Goal: Task Accomplishment & Management: Manage account settings

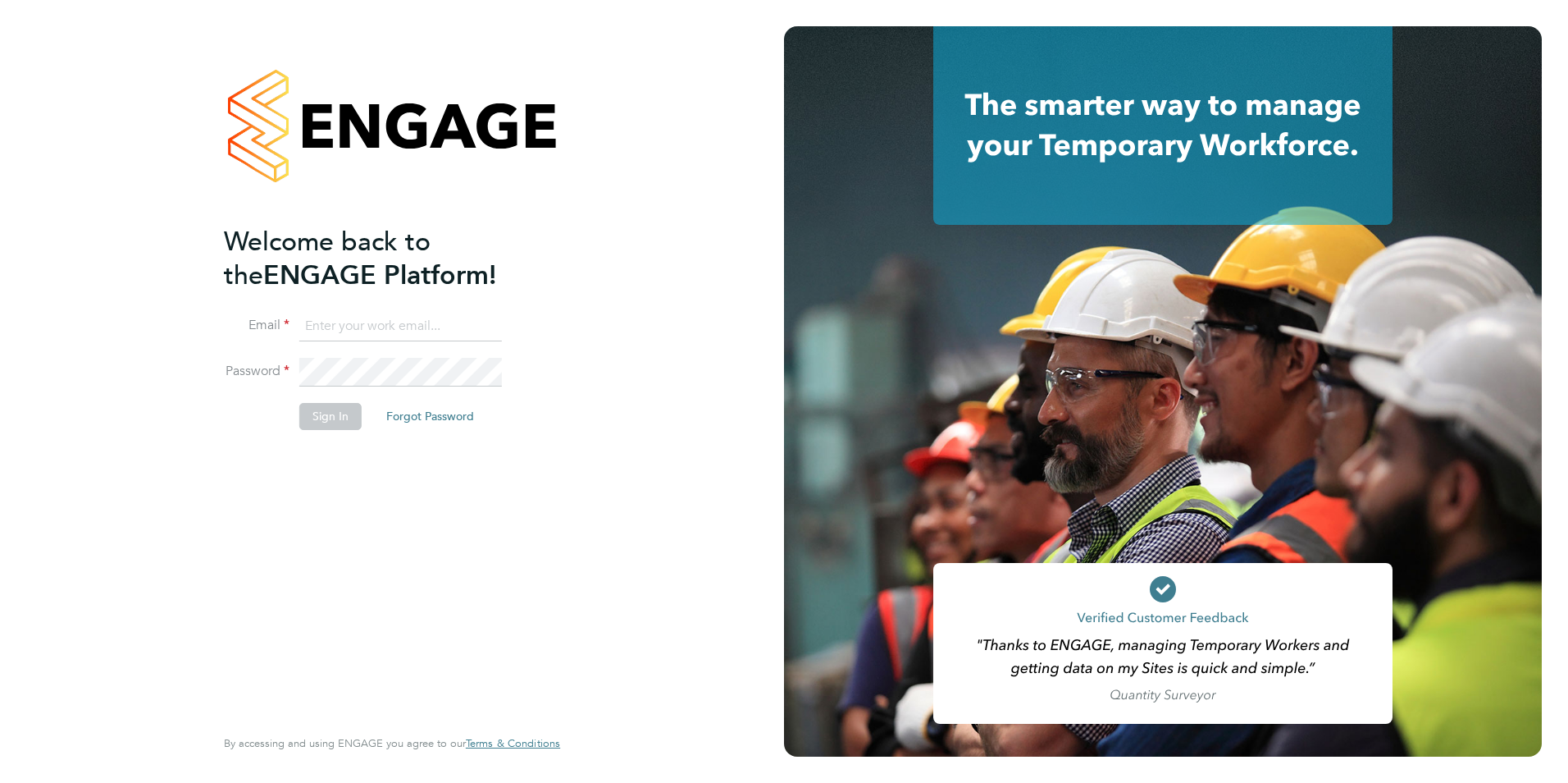
type input "lauren.bowron@pcrnet.co.uk"
click at [342, 426] on button "Sign In" at bounding box center [330, 416] width 62 height 27
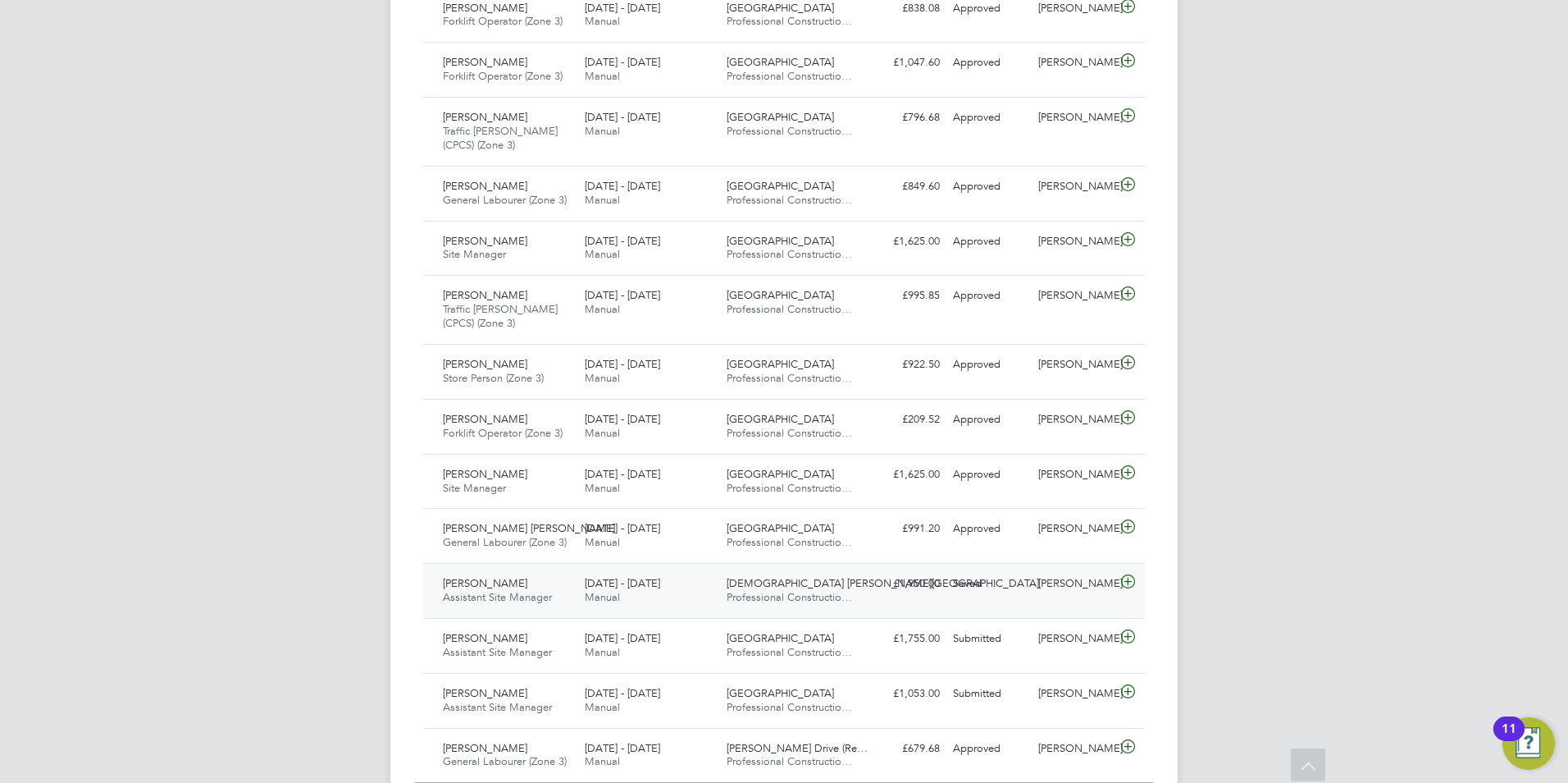
click at [672, 591] on div "15 - 21 Sep 2025 Manual" at bounding box center [649, 591] width 142 height 41
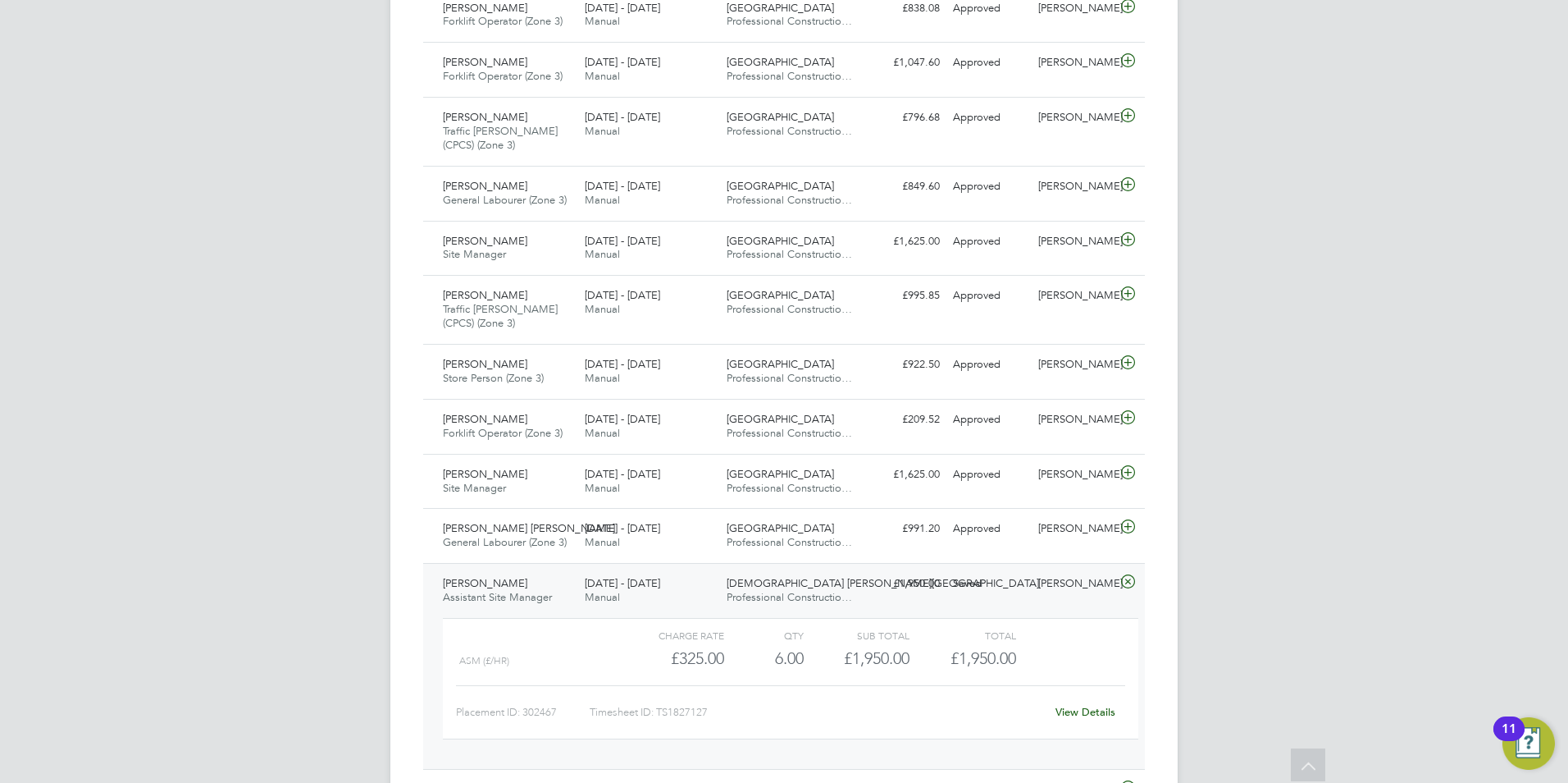
click at [1088, 711] on link "View Details" at bounding box center [1085, 712] width 60 height 14
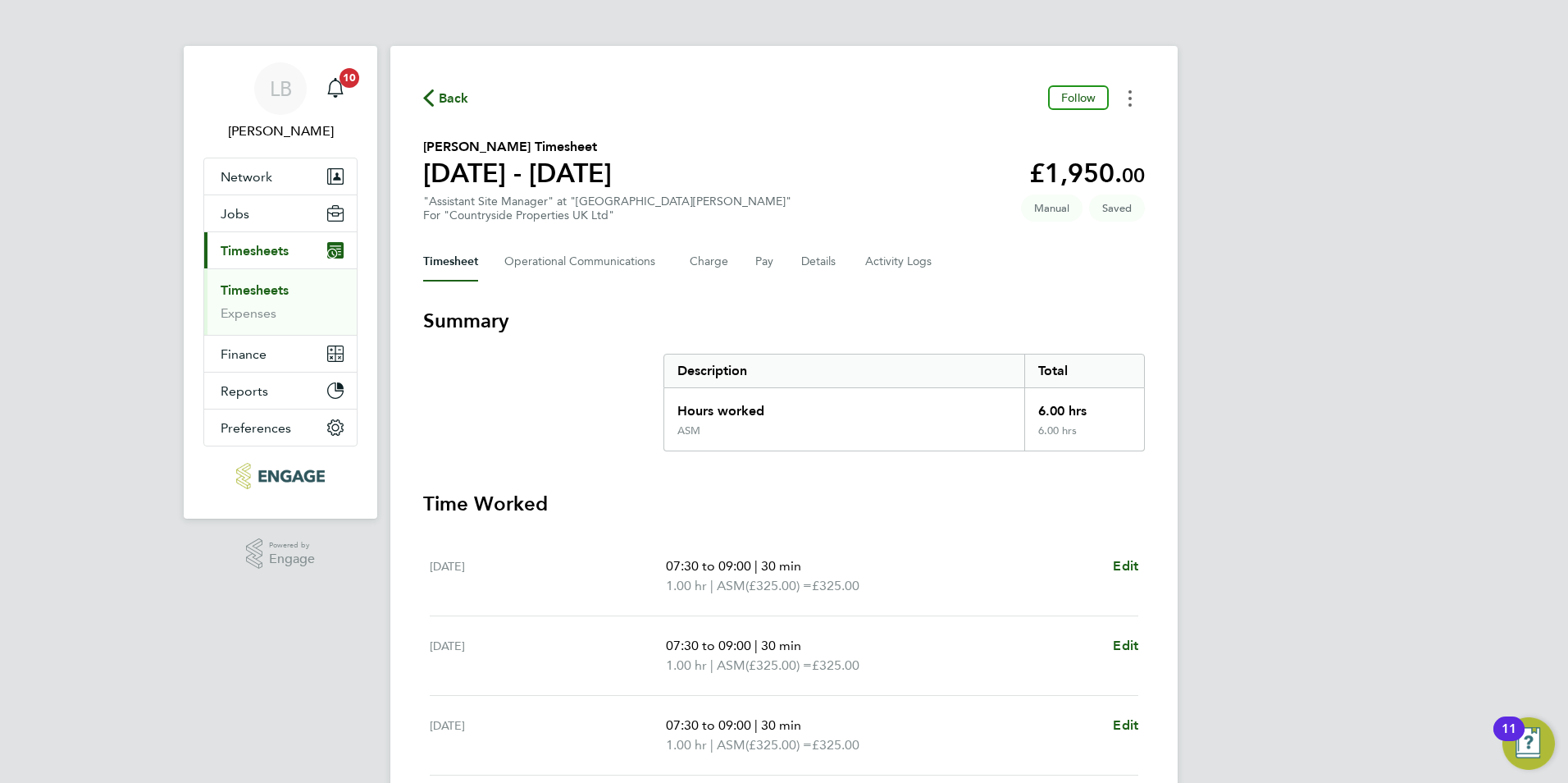
click at [1131, 105] on circle "Timesheets Menu" at bounding box center [1129, 105] width 3 height 3
click at [1211, 223] on div "LB [PERSON_NAME] Notifications 10 Applications: Network Team Members Businesses…" at bounding box center [784, 609] width 1568 height 1219
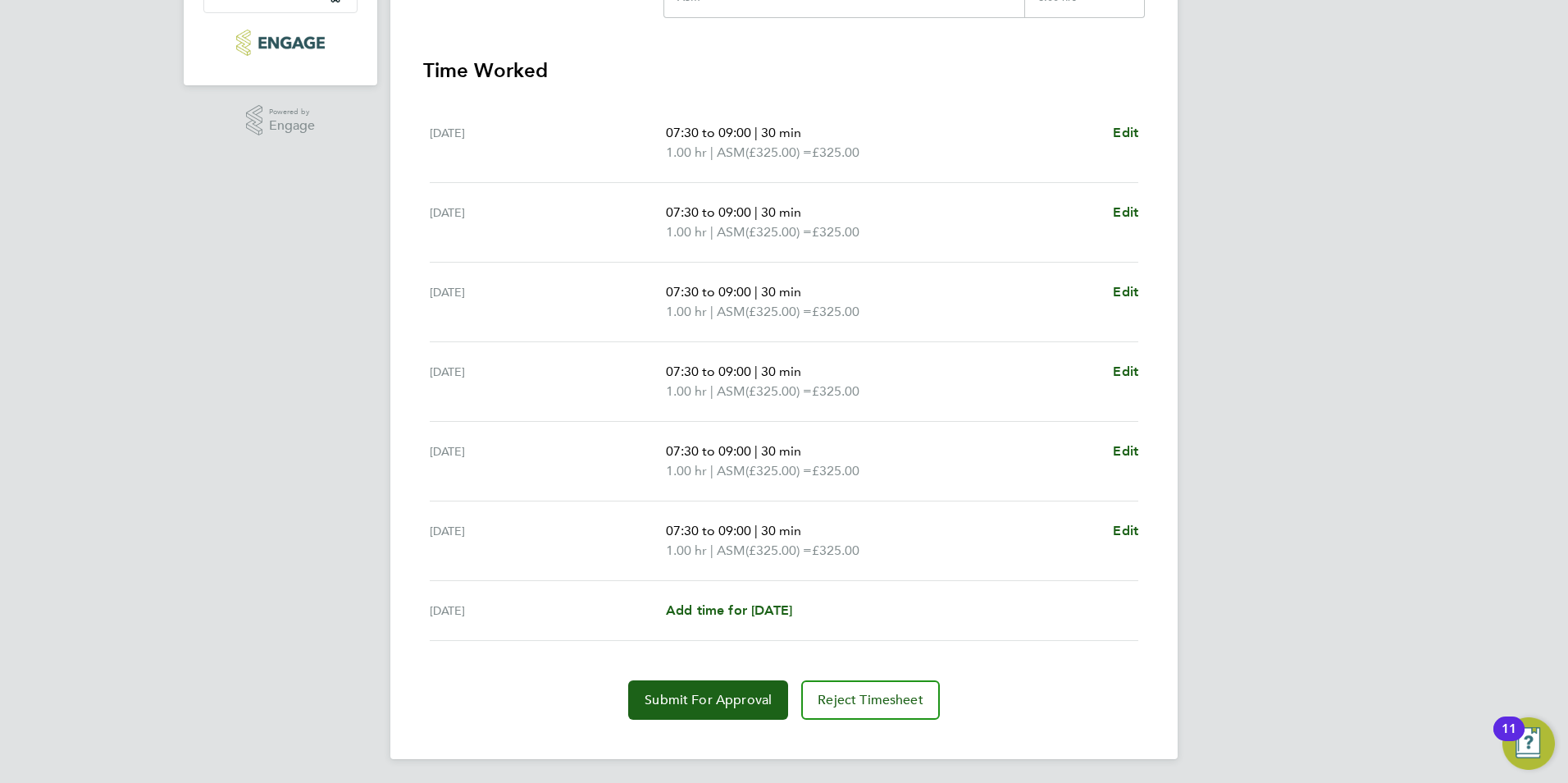
scroll to position [436, 0]
click at [750, 686] on button "Submit For Approval" at bounding box center [708, 697] width 160 height 39
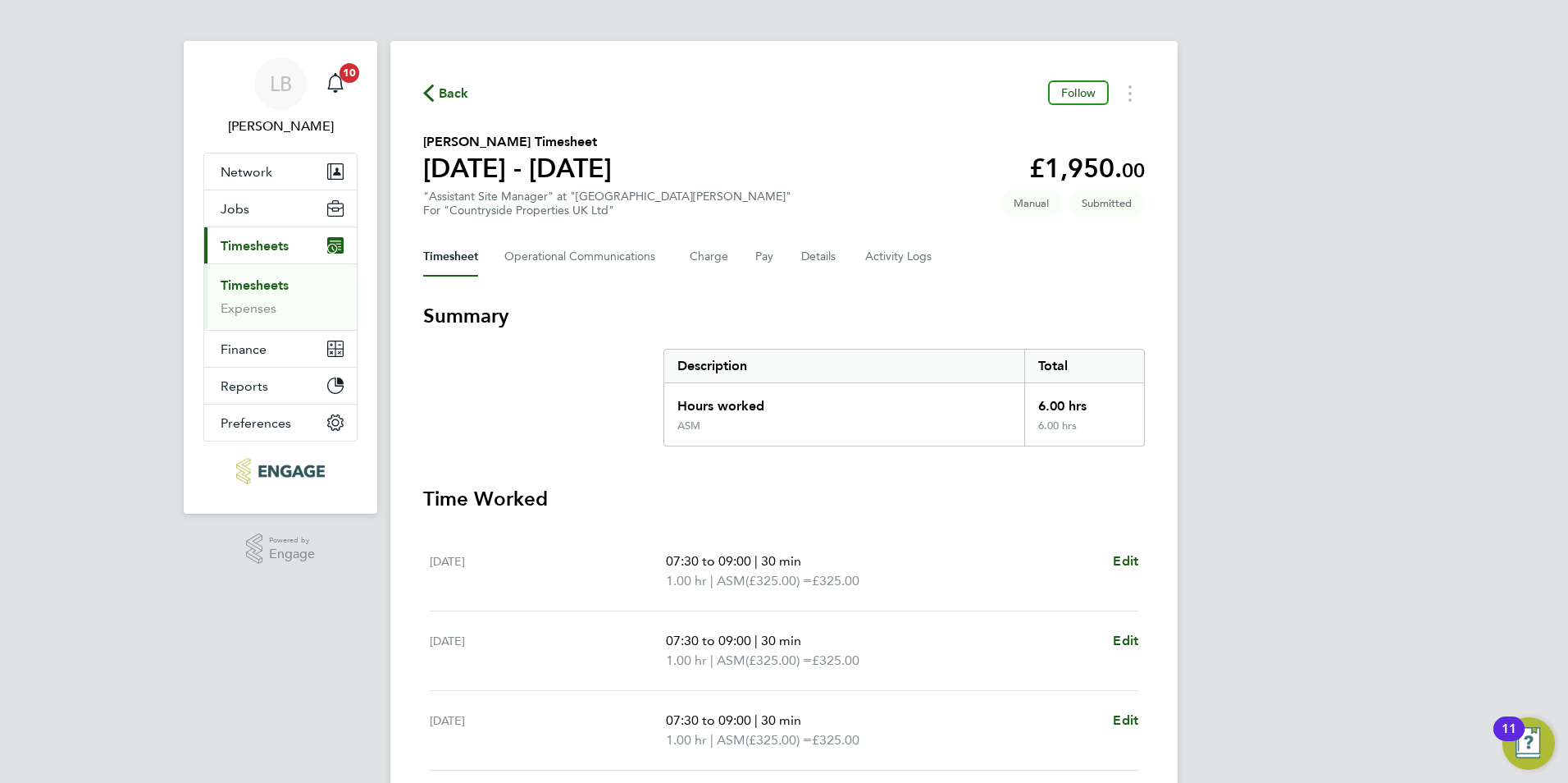
scroll to position [0, 0]
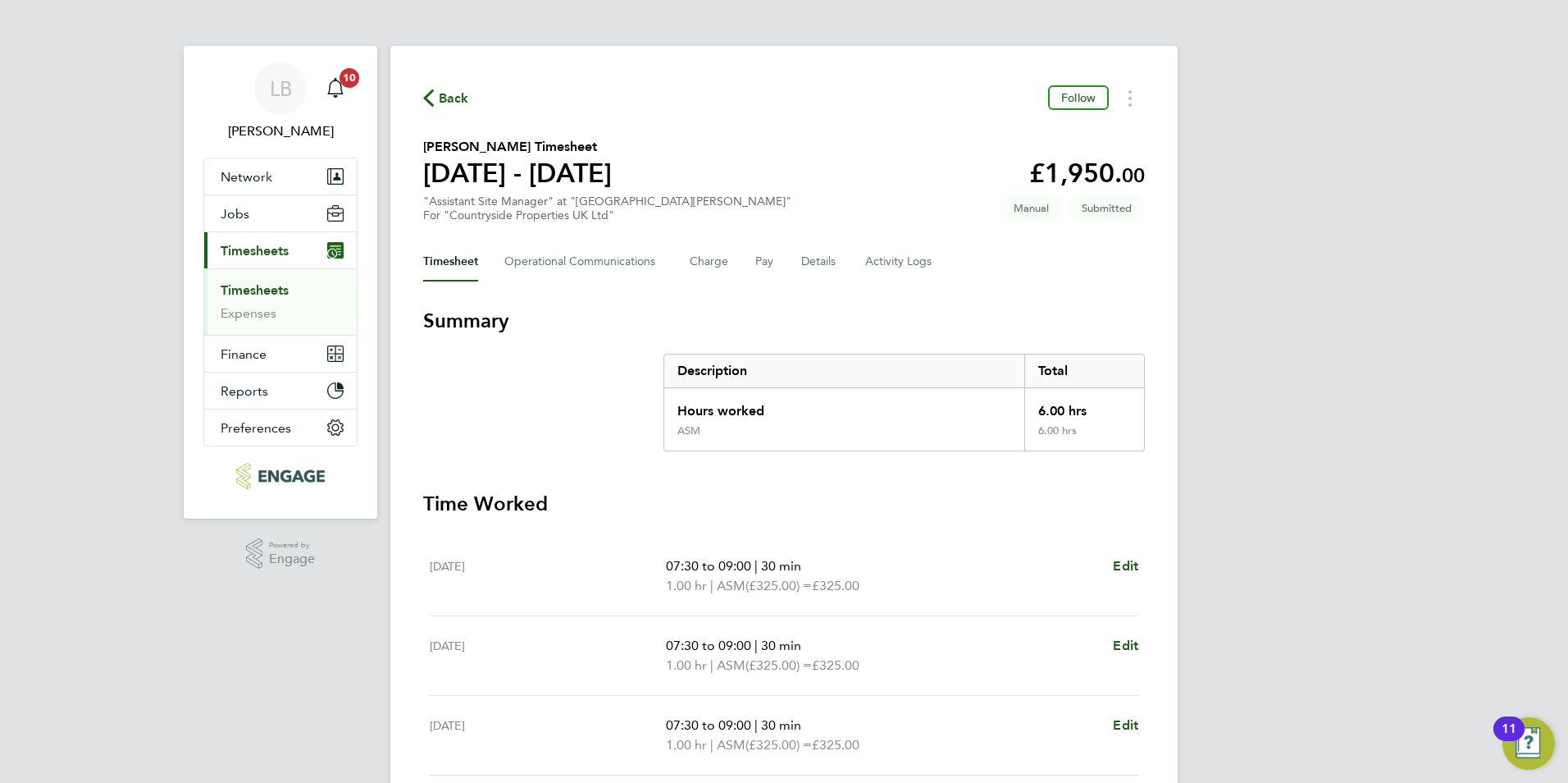
click at [451, 107] on span "Back" at bounding box center [453, 99] width 31 height 20
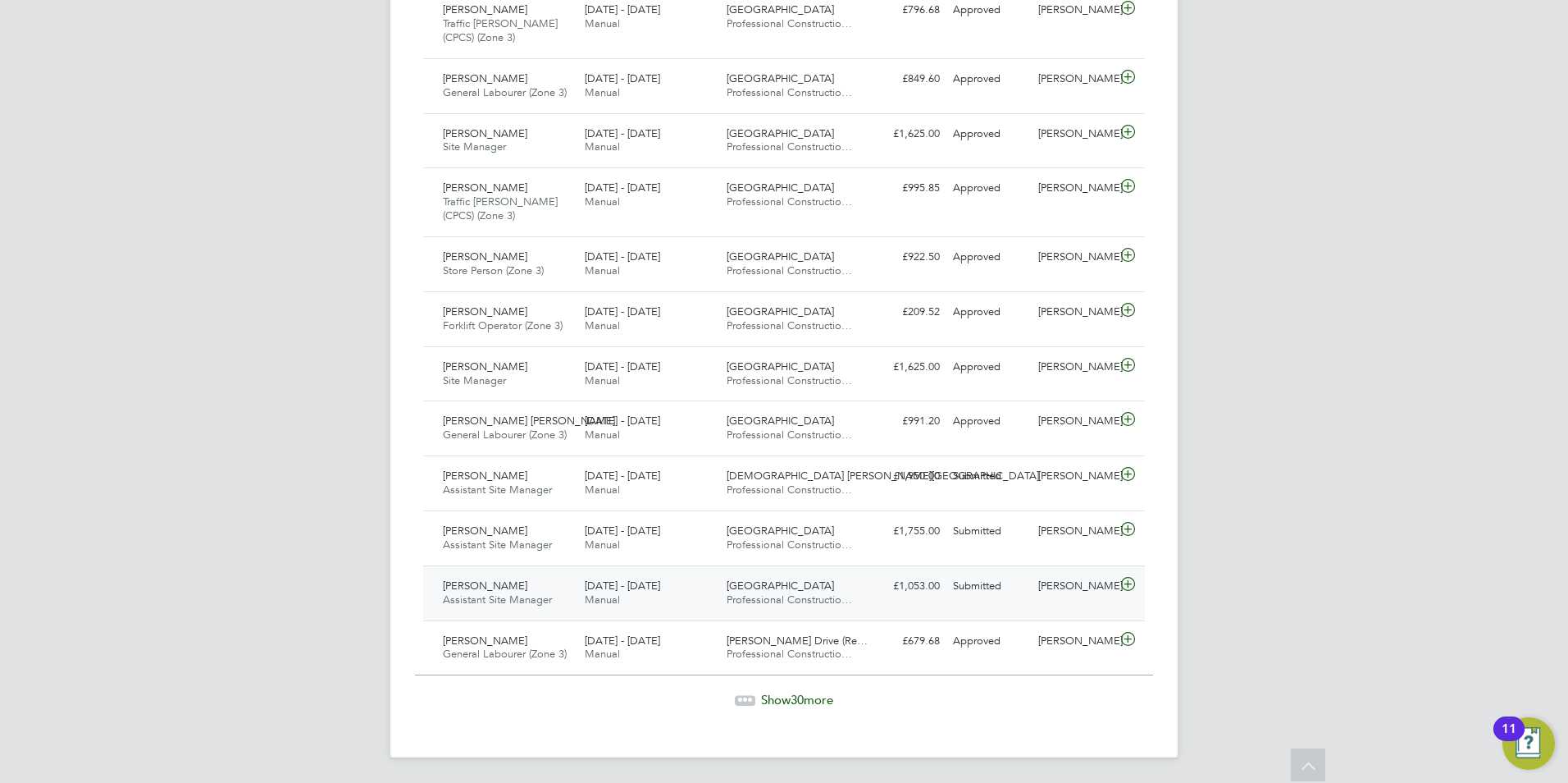
scroll to position [1504, 0]
click at [785, 700] on span "Show 30 more" at bounding box center [796, 699] width 72 height 16
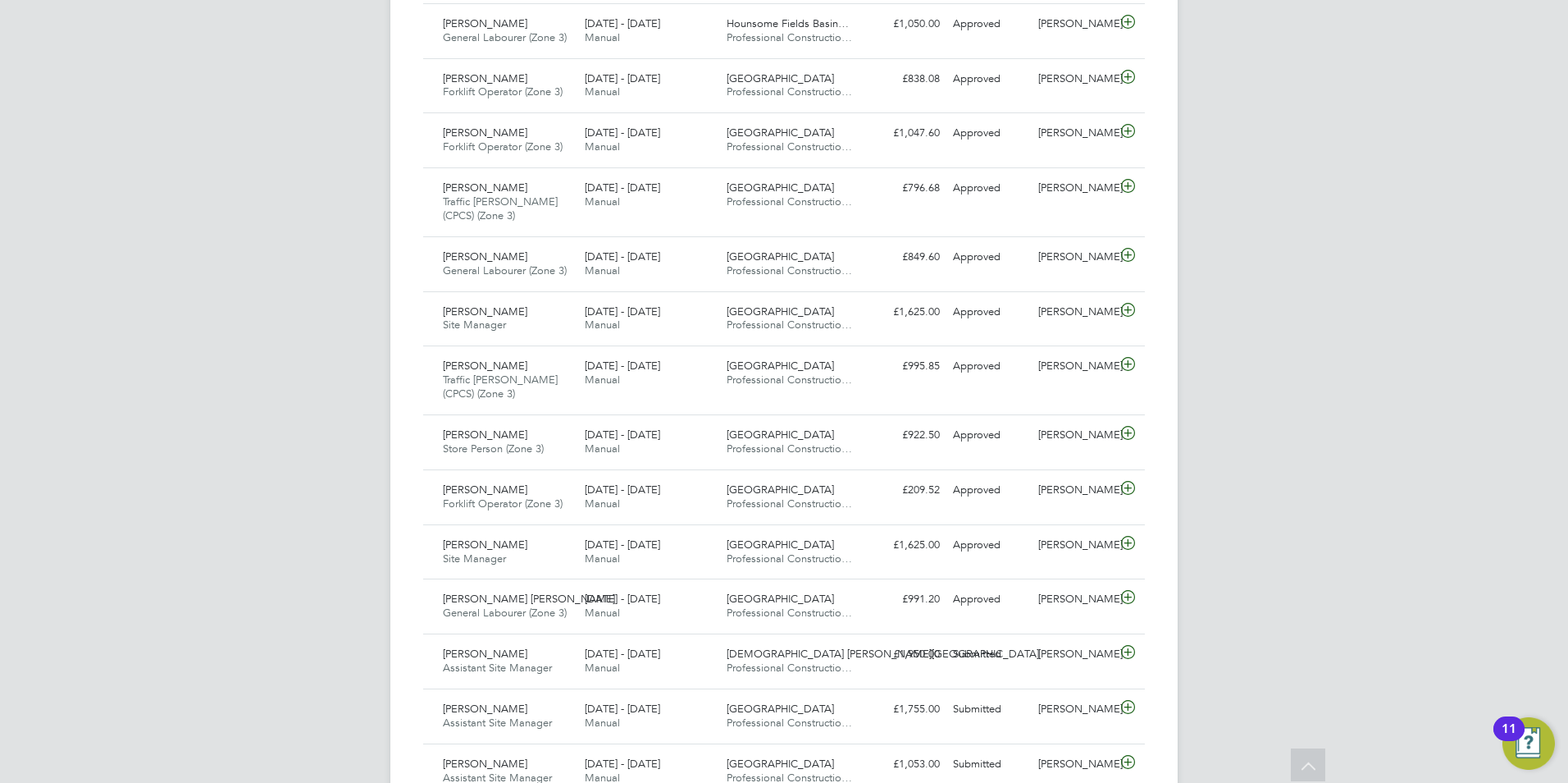
scroll to position [1175, 0]
